Goal: Task Accomplishment & Management: Use online tool/utility

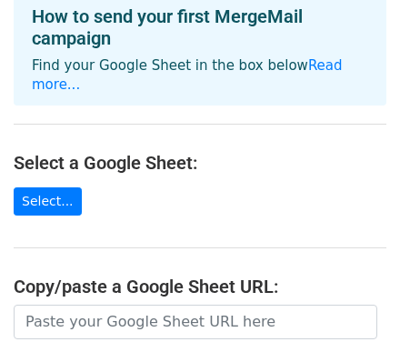
scroll to position [96, 0]
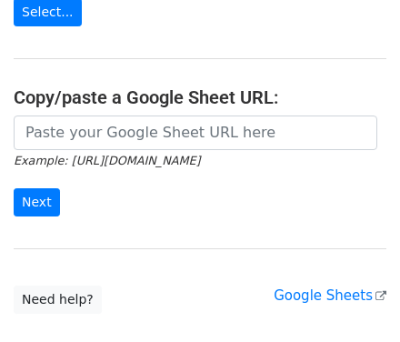
scroll to position [192, 0]
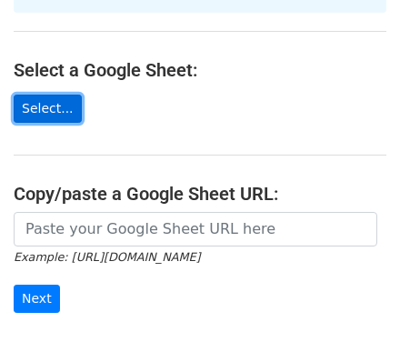
click at [46, 95] on link "Select..." at bounding box center [48, 109] width 68 height 28
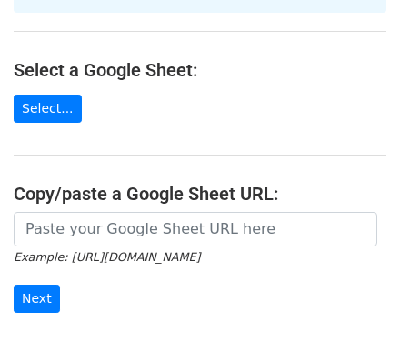
click at [306, 109] on main "Choose a Google Sheet Use one of the options below... How to send your first Me…" at bounding box center [200, 116] width 400 height 589
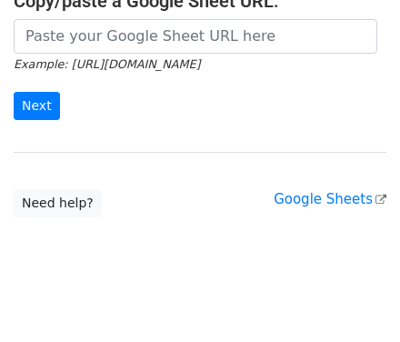
scroll to position [386, 0]
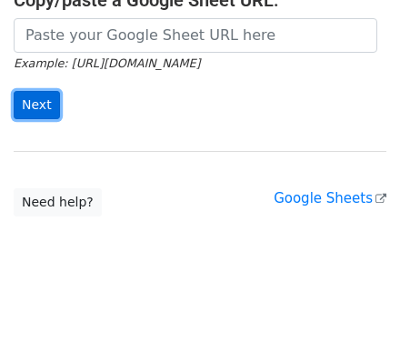
click at [36, 94] on input "Next" at bounding box center [37, 105] width 46 height 28
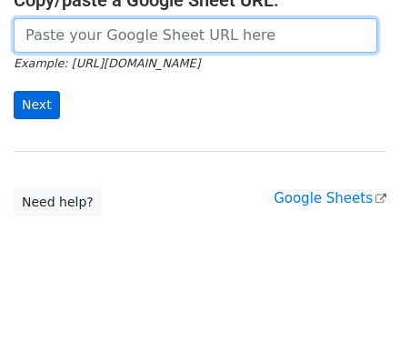
scroll to position [384, 0]
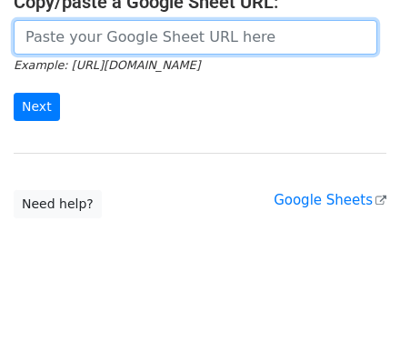
click at [86, 21] on input "url" at bounding box center [196, 37] width 364 height 35
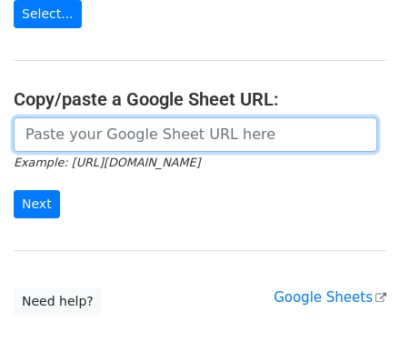
scroll to position [190, 0]
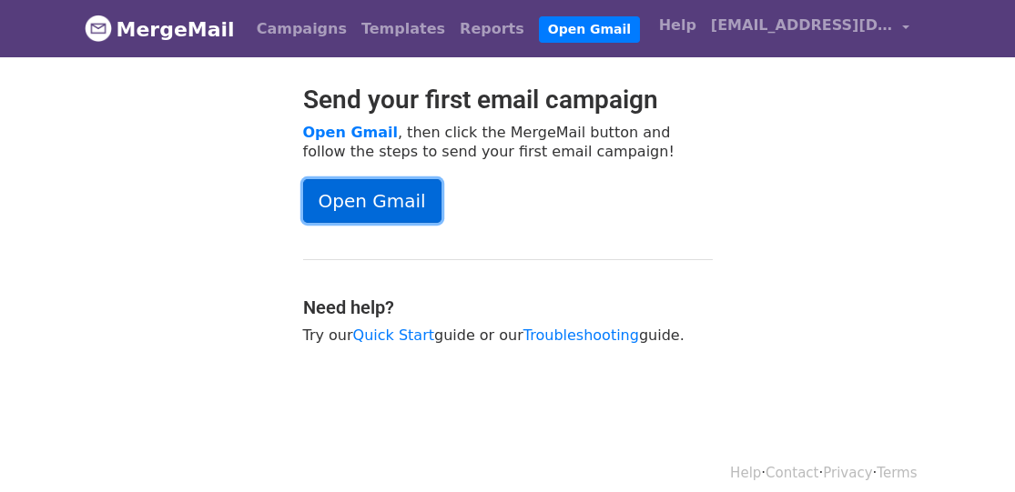
click at [404, 191] on link "Open Gmail" at bounding box center [372, 201] width 138 height 44
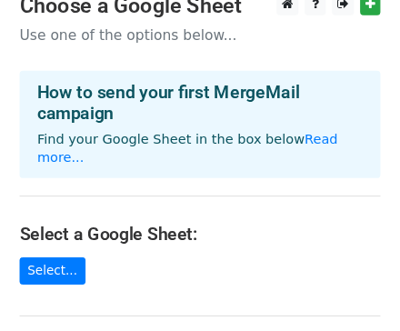
scroll to position [96, 0]
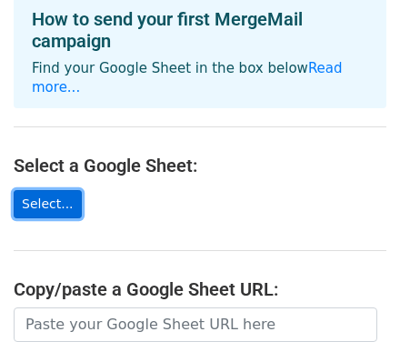
click at [58, 190] on link "Select..." at bounding box center [48, 204] width 68 height 28
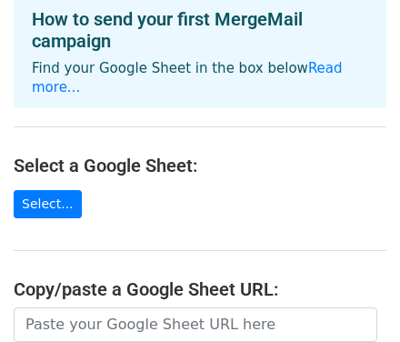
click at [275, 114] on main "Choose a Google Sheet Use one of the options below... How to send your first Me…" at bounding box center [200, 211] width 400 height 589
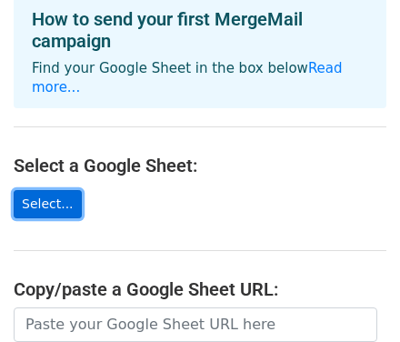
click at [24, 190] on link "Select..." at bounding box center [48, 204] width 68 height 28
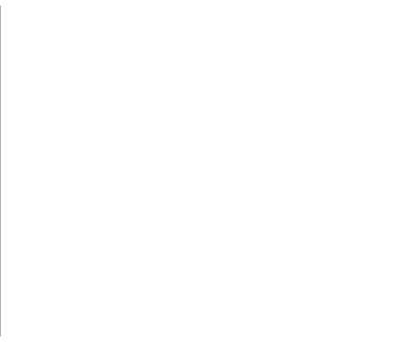
scroll to position [194, 0]
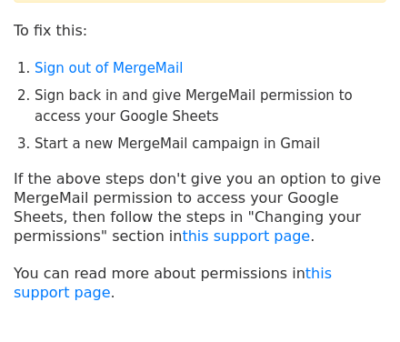
scroll to position [40, 0]
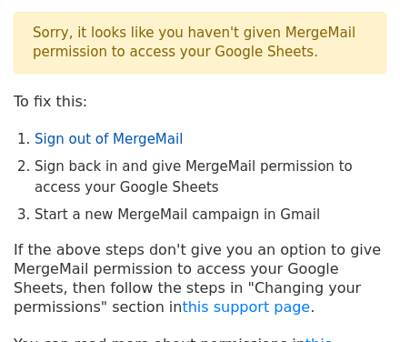
click at [108, 141] on link "Sign out of MergeMail" at bounding box center [109, 139] width 148 height 16
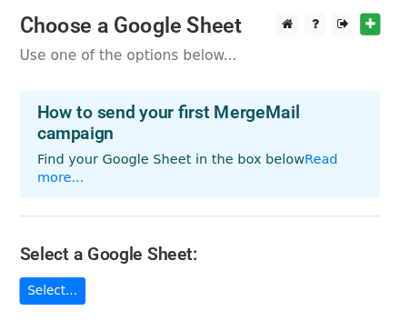
scroll to position [96, 0]
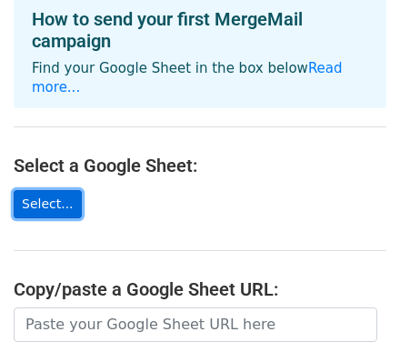
click at [38, 190] on link "Select..." at bounding box center [48, 204] width 68 height 28
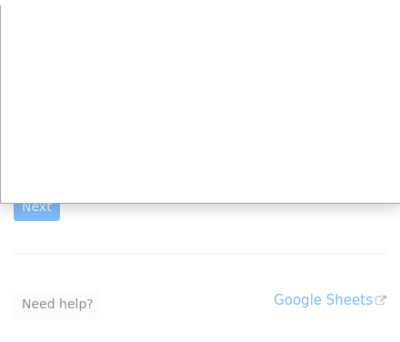
scroll to position [186, 0]
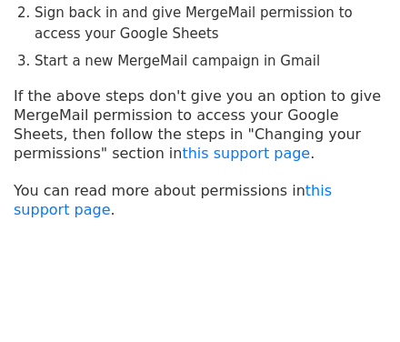
scroll to position [96, 0]
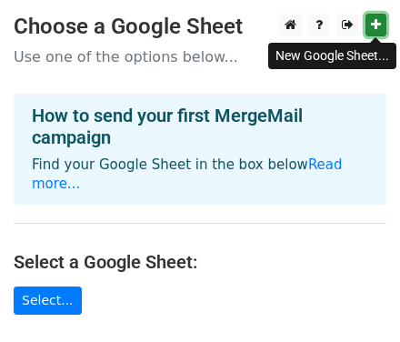
click at [373, 22] on icon at bounding box center [376, 24] width 10 height 13
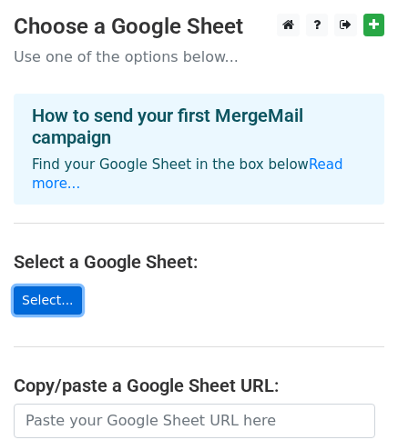
click at [47, 287] on link "Select..." at bounding box center [48, 301] width 68 height 28
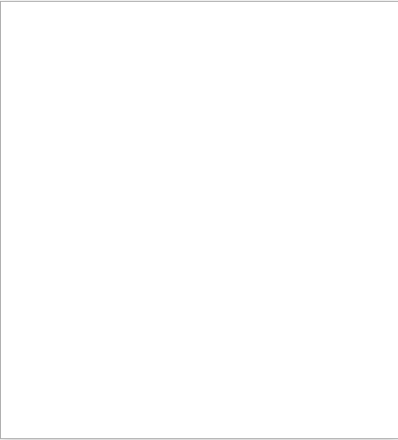
scroll to position [1, 0]
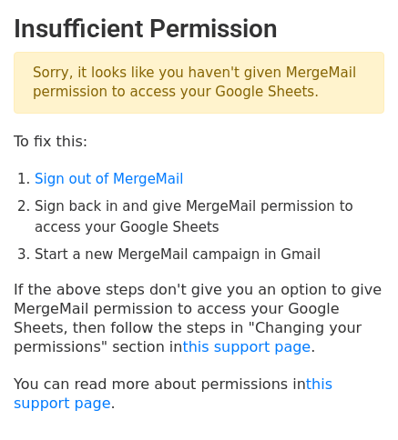
scroll to position [136, 0]
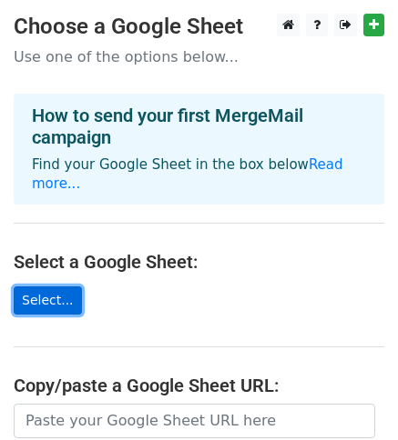
click at [38, 287] on link "Select..." at bounding box center [48, 301] width 68 height 28
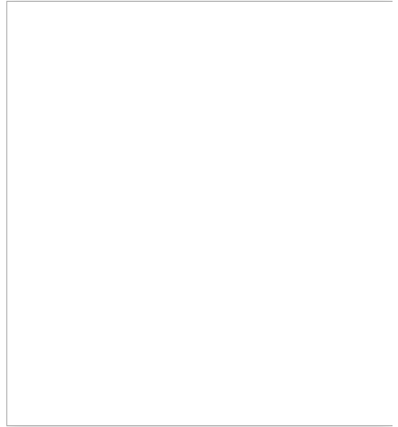
scroll to position [1, 0]
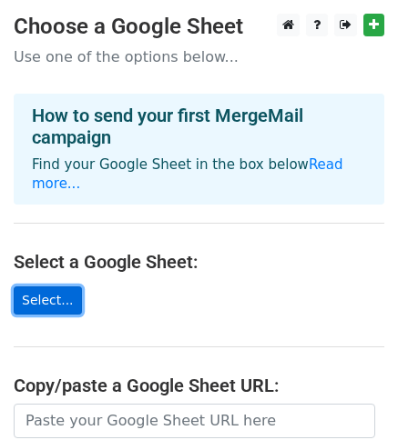
click at [54, 287] on link "Select..." at bounding box center [48, 301] width 68 height 28
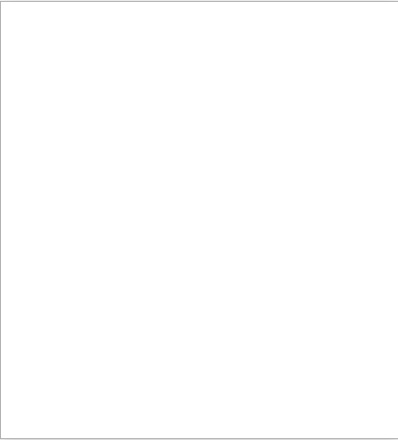
scroll to position [1, 0]
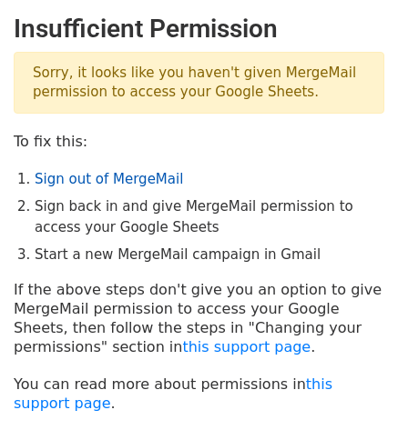
click at [128, 179] on link "Sign out of MergeMail" at bounding box center [109, 179] width 148 height 16
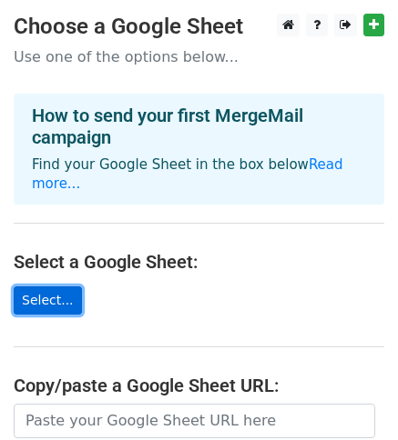
click at [51, 287] on link "Select..." at bounding box center [48, 301] width 68 height 28
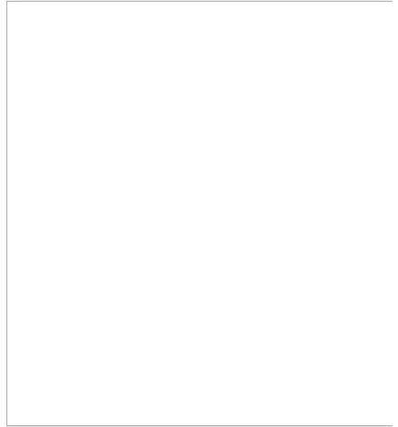
scroll to position [1, 0]
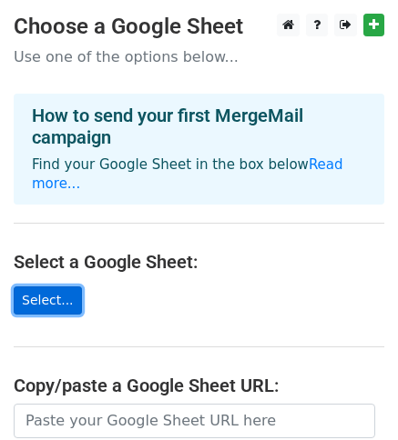
click at [41, 287] on link "Select..." at bounding box center [48, 301] width 68 height 28
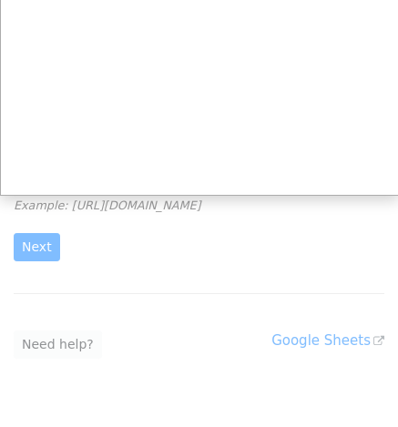
scroll to position [300, 0]
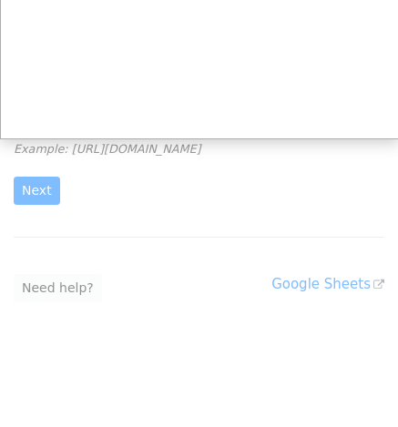
click at [186, 161] on div at bounding box center [199, 64] width 398 height 728
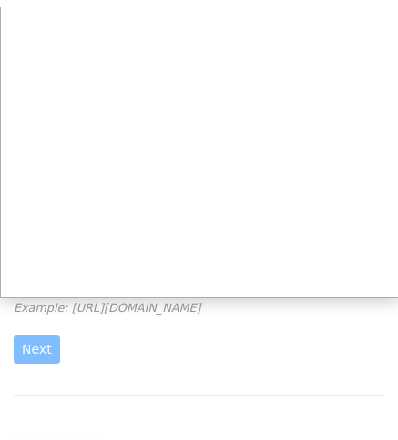
scroll to position [0, 0]
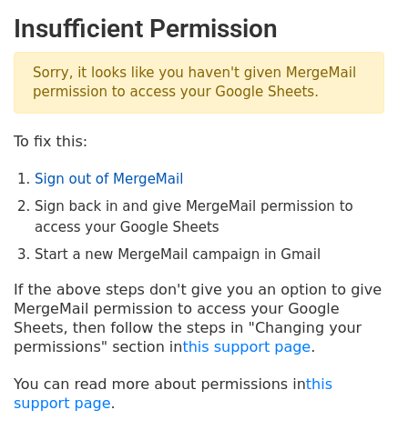
click at [148, 179] on link "Sign out of MergeMail" at bounding box center [109, 179] width 148 height 16
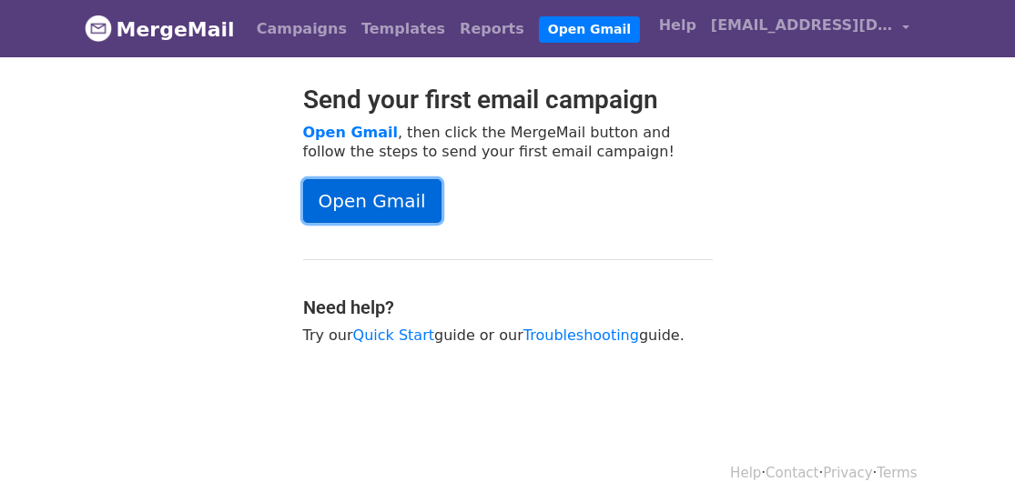
click at [396, 197] on link "Open Gmail" at bounding box center [372, 201] width 138 height 44
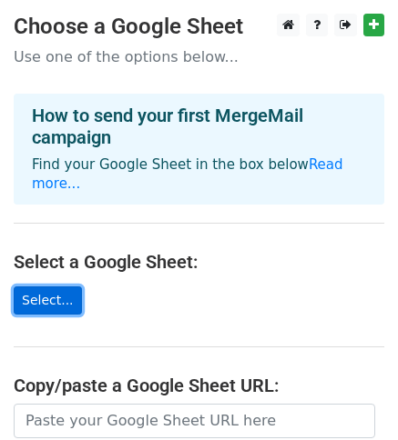
click at [39, 287] on link "Select..." at bounding box center [48, 301] width 68 height 28
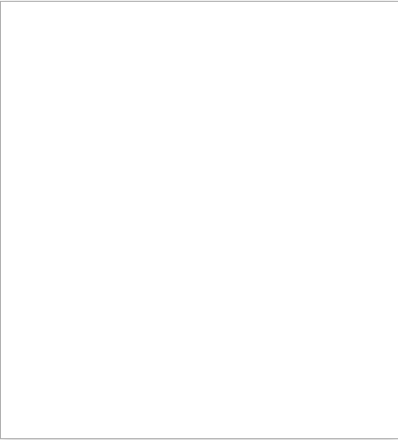
scroll to position [1, 0]
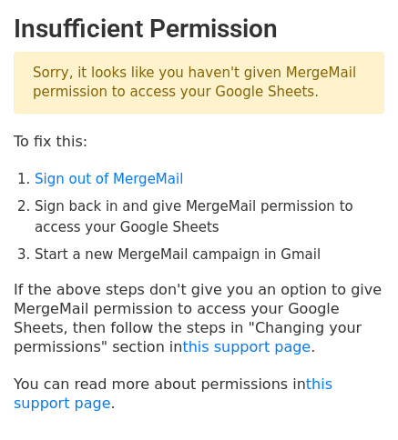
scroll to position [136, 0]
